Goal: Information Seeking & Learning: Understand process/instructions

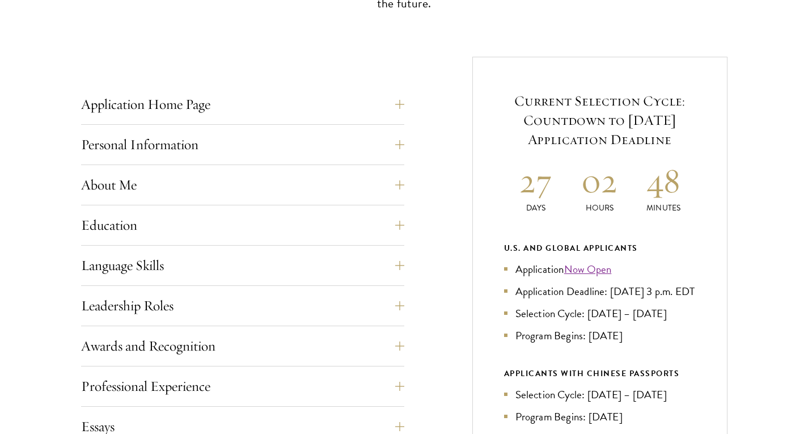
scroll to position [420, 0]
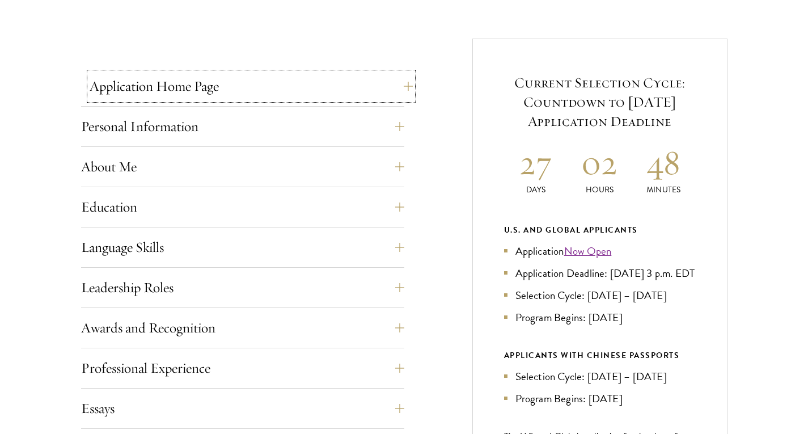
click at [185, 79] on button "Application Home Page" at bounding box center [251, 86] width 323 height 27
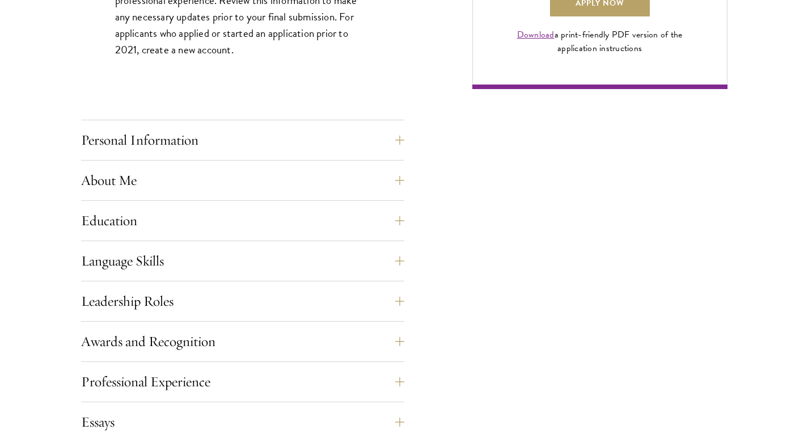
scroll to position [933, 0]
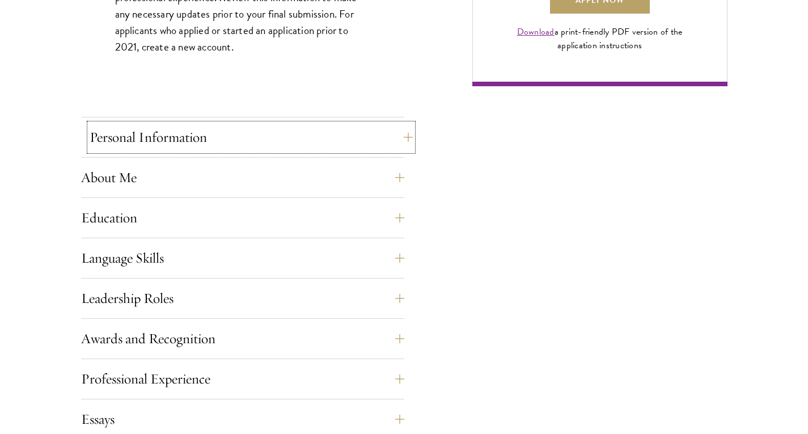
click at [165, 142] on button "Personal Information" at bounding box center [251, 137] width 323 height 27
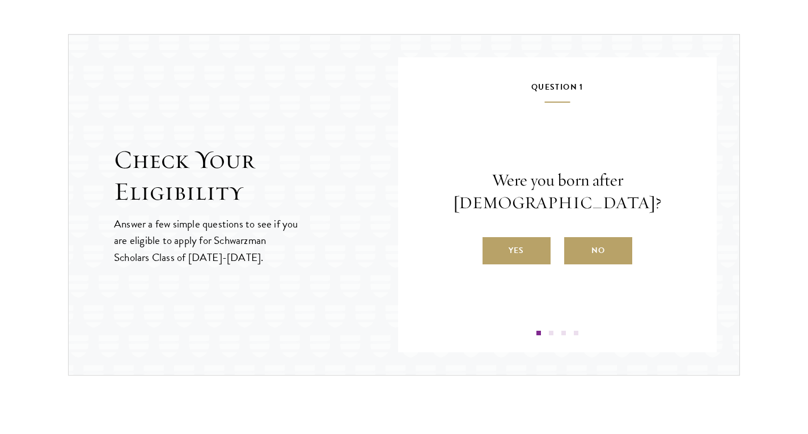
scroll to position [1459, 0]
click at [510, 237] on label "Yes" at bounding box center [517, 250] width 68 height 27
click at [493, 238] on input "Yes" at bounding box center [488, 243] width 10 height 10
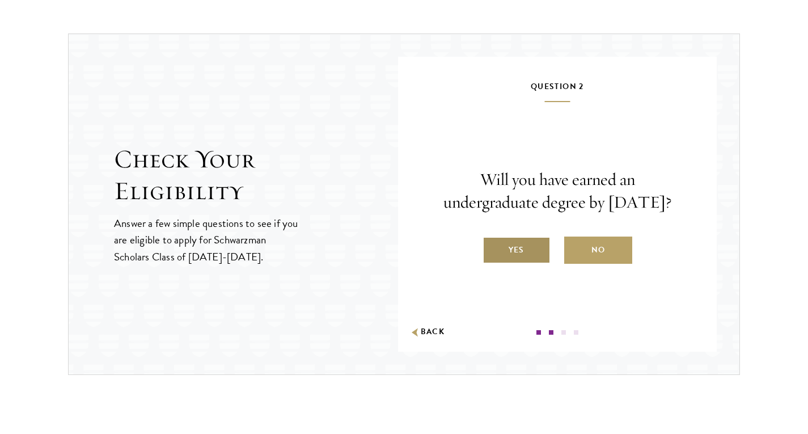
click at [510, 261] on label "Yes" at bounding box center [517, 250] width 68 height 27
click at [493, 248] on input "Yes" at bounding box center [488, 243] width 10 height 10
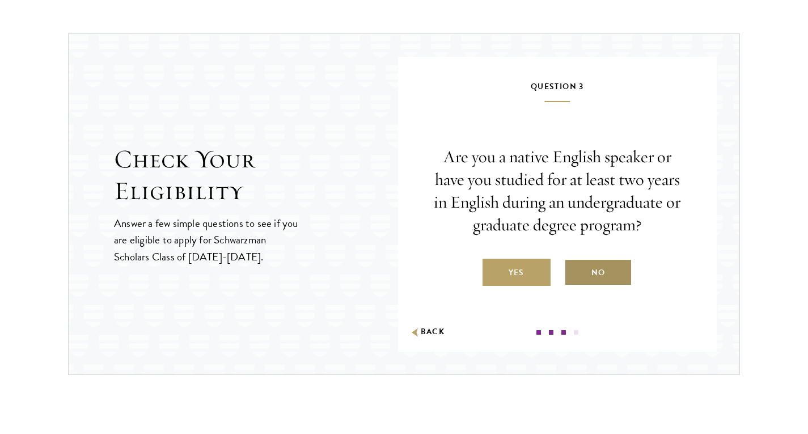
click at [587, 274] on label "No" at bounding box center [598, 272] width 68 height 27
click at [575, 271] on input "No" at bounding box center [569, 265] width 10 height 10
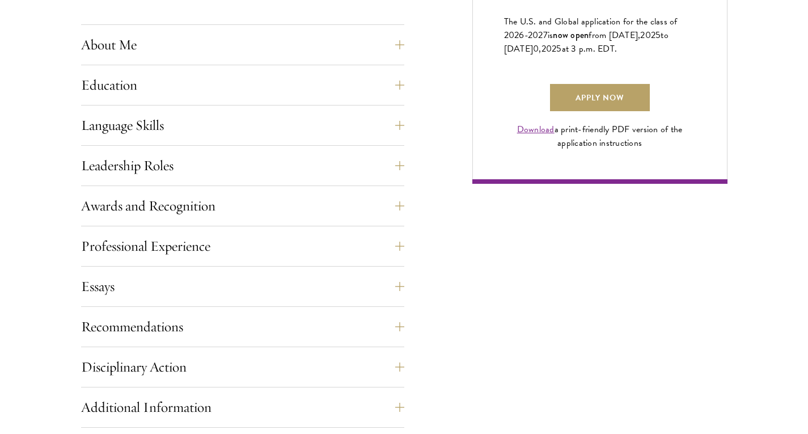
scroll to position [836, 0]
click at [179, 338] on button "Recommendations" at bounding box center [251, 326] width 323 height 27
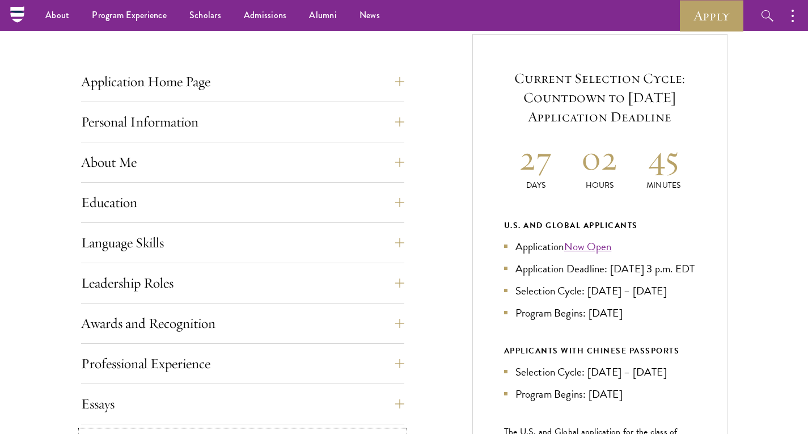
scroll to position [415, 0]
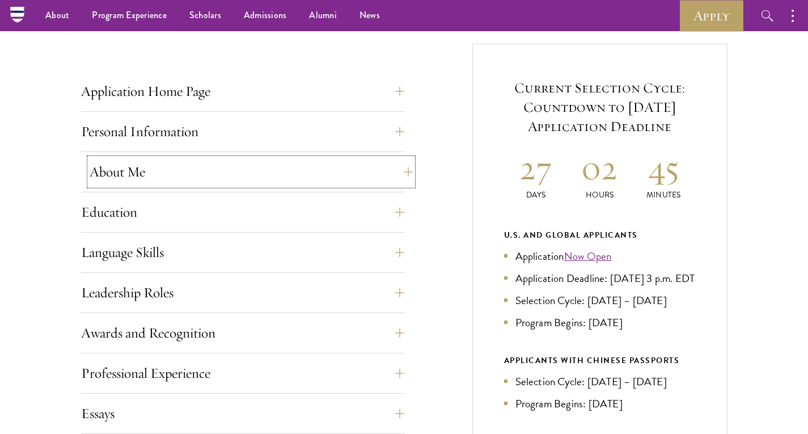
click at [148, 165] on button "About Me" at bounding box center [251, 171] width 323 height 27
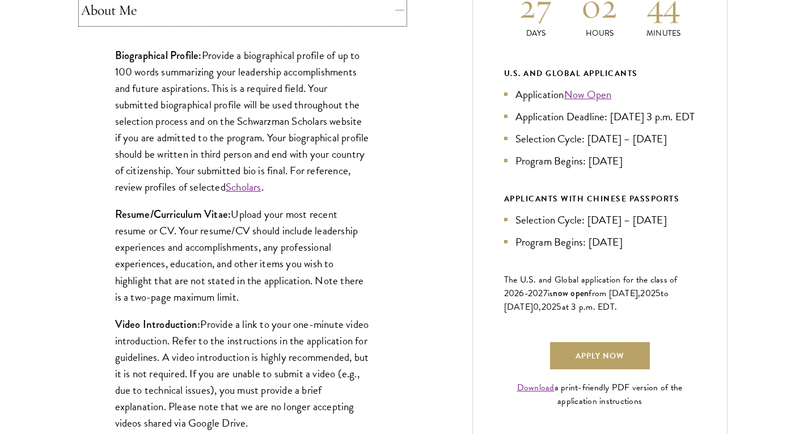
scroll to position [578, 0]
drag, startPoint x: 252, startPoint y: 296, endPoint x: 240, endPoint y: 238, distance: 59.2
click at [240, 238] on p "Resume/Curriculum Vitae: Upload your most recent resume or CV. Your resume/CV s…" at bounding box center [242, 254] width 255 height 99
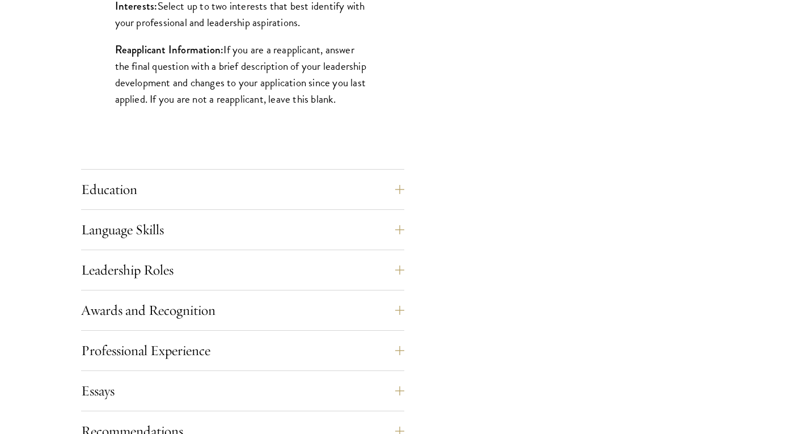
scroll to position [1022, 0]
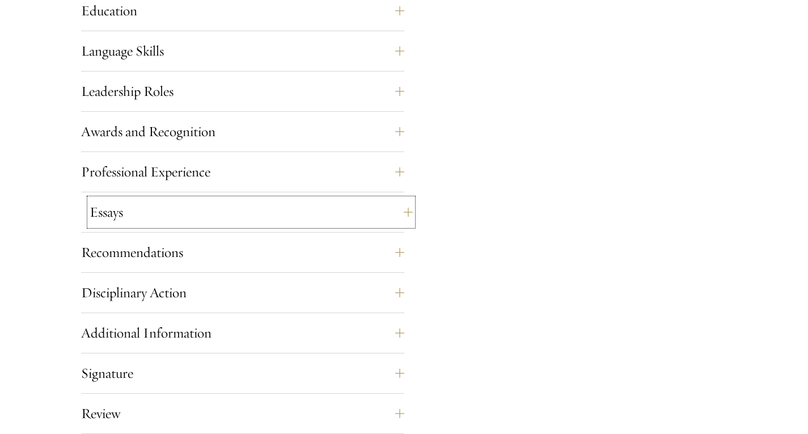
click at [125, 215] on button "Essays" at bounding box center [251, 212] width 323 height 27
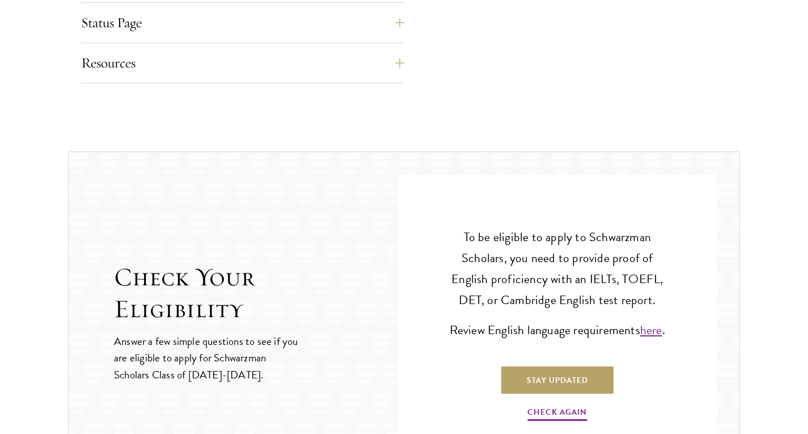
scroll to position [1517, 0]
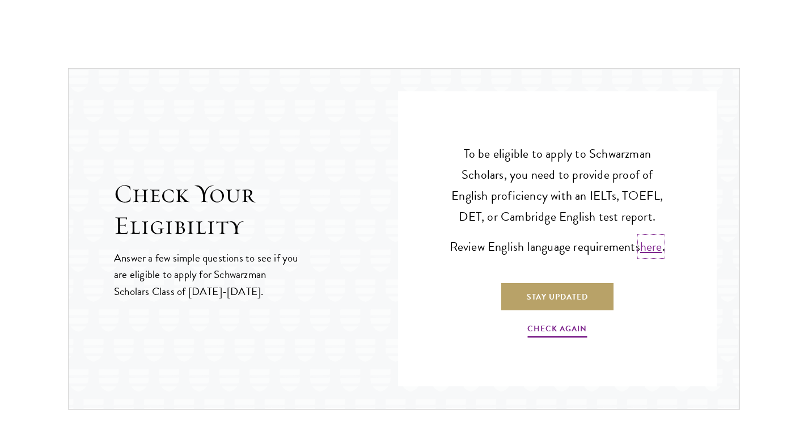
click at [640, 256] on link "here" at bounding box center [651, 246] width 22 height 19
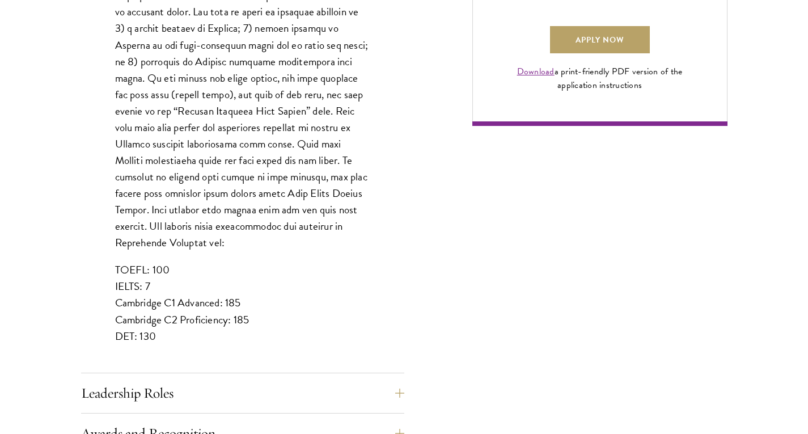
scroll to position [911, 0]
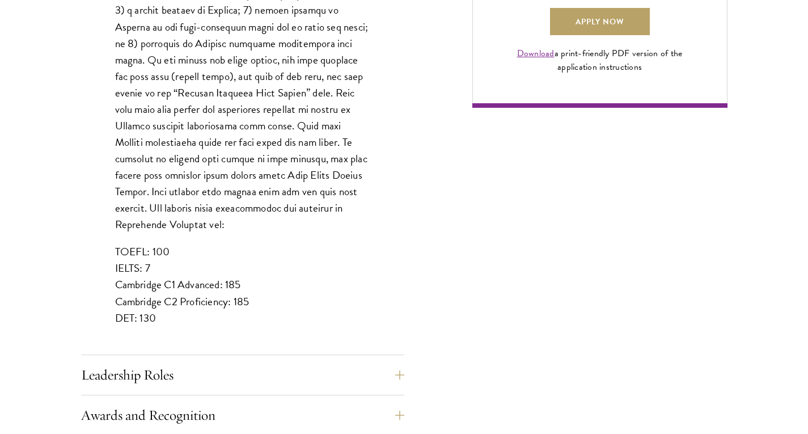
drag, startPoint x: 112, startPoint y: 233, endPoint x: 271, endPoint y: 255, distance: 160.9
click at [271, 255] on div "List up to three additional languages and indicate your level of proficiency fo…" at bounding box center [242, 65] width 323 height 578
copy p "TOEFL: 100 IELTS: 7"
